Goal: Task Accomplishment & Management: Use online tool/utility

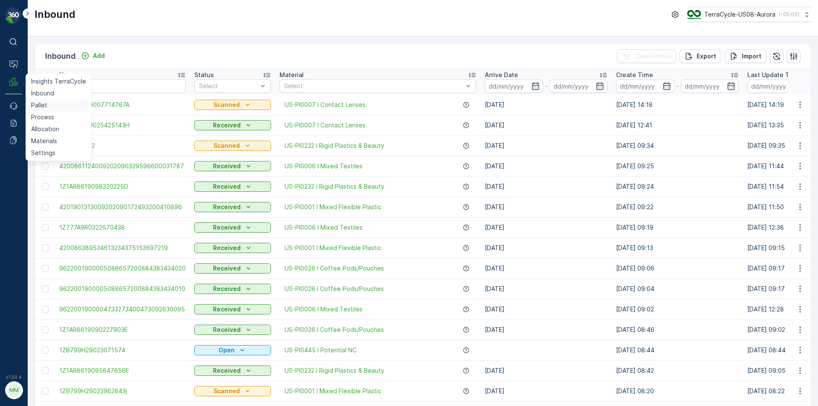
click at [33, 107] on p "Pallet" at bounding box center [39, 105] width 16 height 9
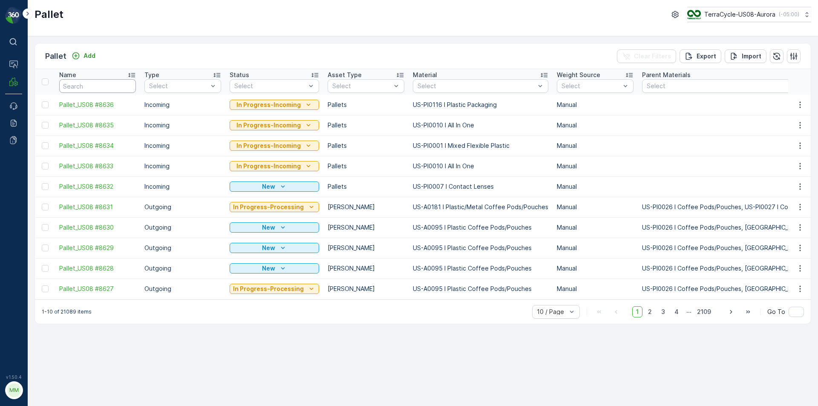
click at [111, 88] on input "text" at bounding box center [97, 86] width 77 height 14
type input "#"
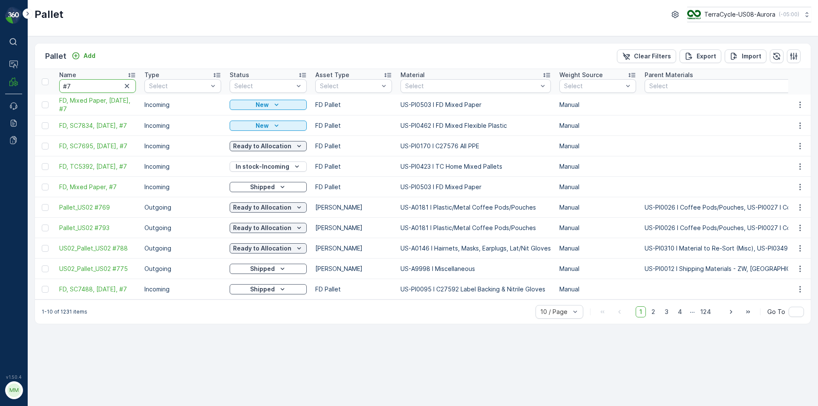
click at [111, 88] on input "#7" at bounding box center [97, 86] width 77 height 14
type input "#7538"
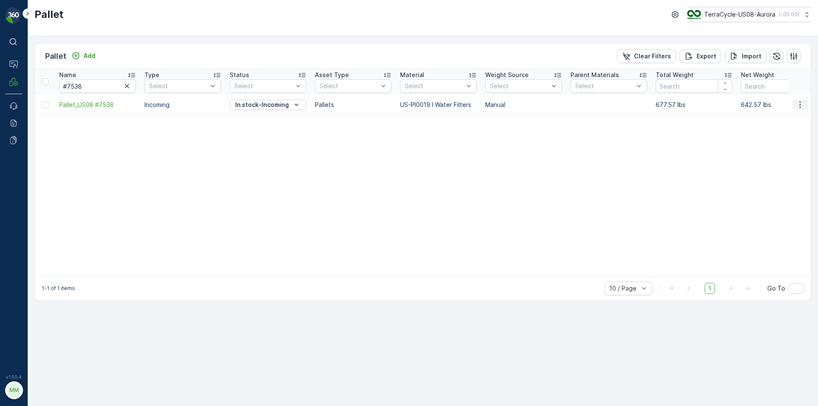
click at [798, 107] on icon "button" at bounding box center [800, 105] width 9 height 9
click at [784, 166] on span "Print QR" at bounding box center [777, 165] width 23 height 9
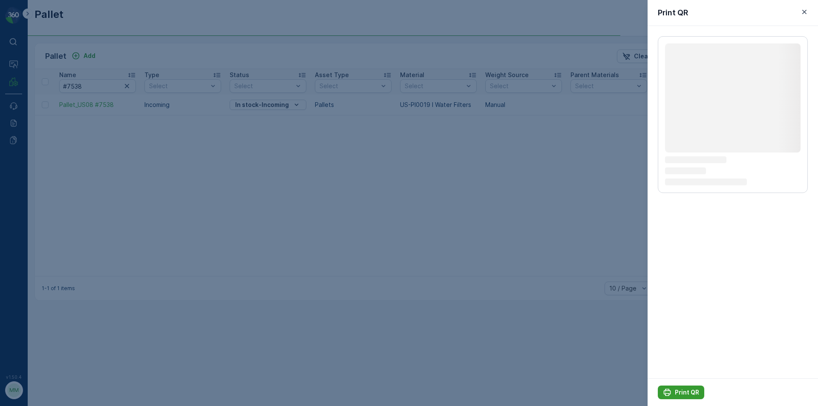
click at [683, 396] on p "Print QR" at bounding box center [687, 392] width 24 height 9
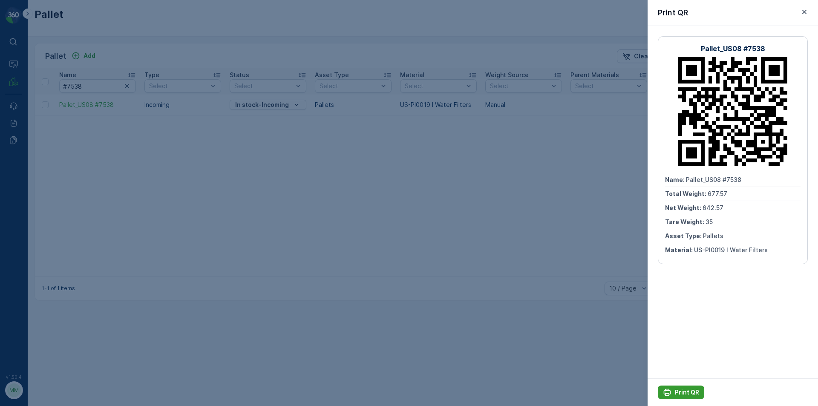
click at [683, 396] on p "Print QR" at bounding box center [687, 392] width 24 height 9
click at [630, 350] on div at bounding box center [409, 203] width 818 height 406
